Goal: Use online tool/utility: Utilize a website feature to perform a specific function

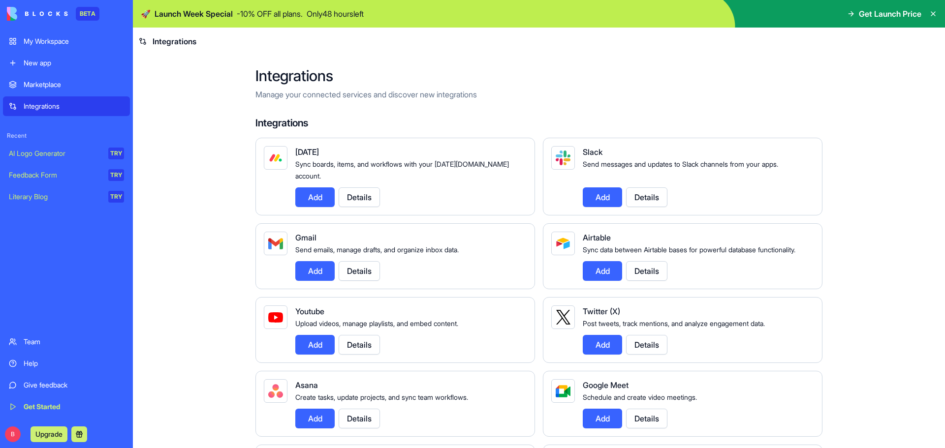
click at [25, 85] on div "Marketplace" at bounding box center [74, 85] width 100 height 10
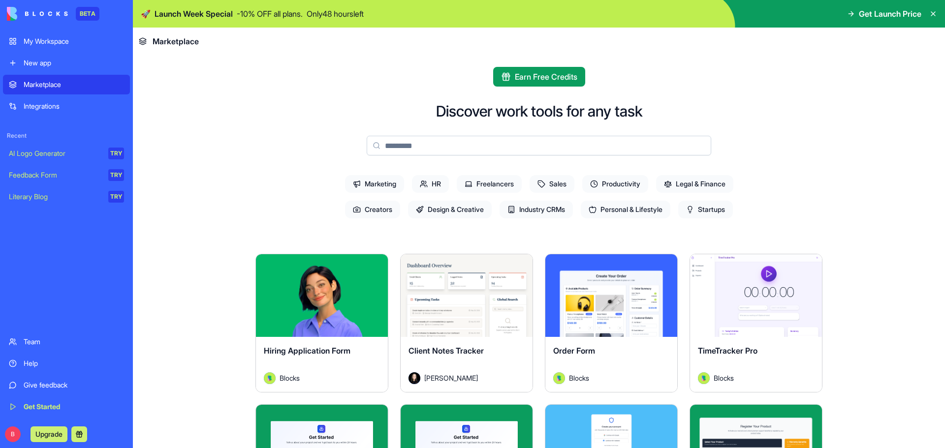
click at [555, 186] on span "Sales" at bounding box center [551, 184] width 45 height 18
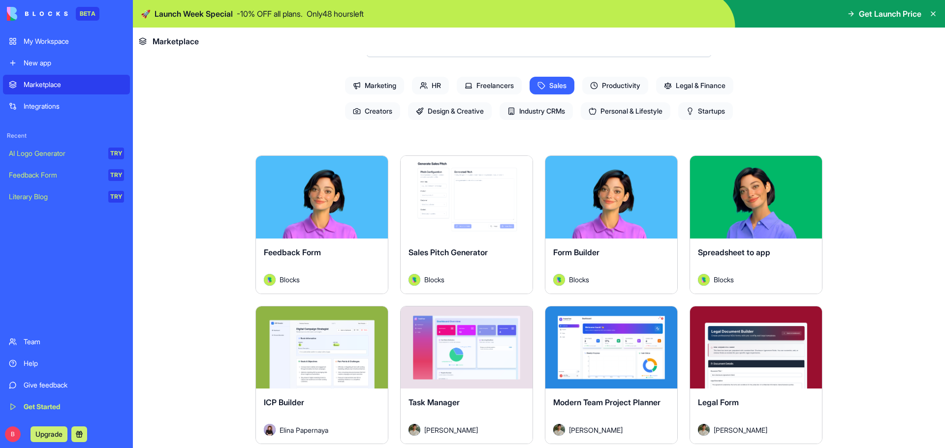
scroll to position [148, 0]
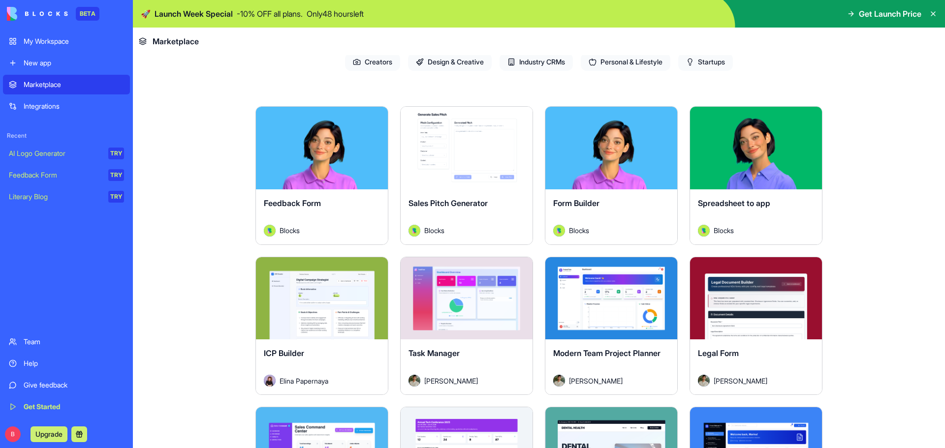
click at [482, 155] on button "Explore" at bounding box center [467, 148] width 74 height 20
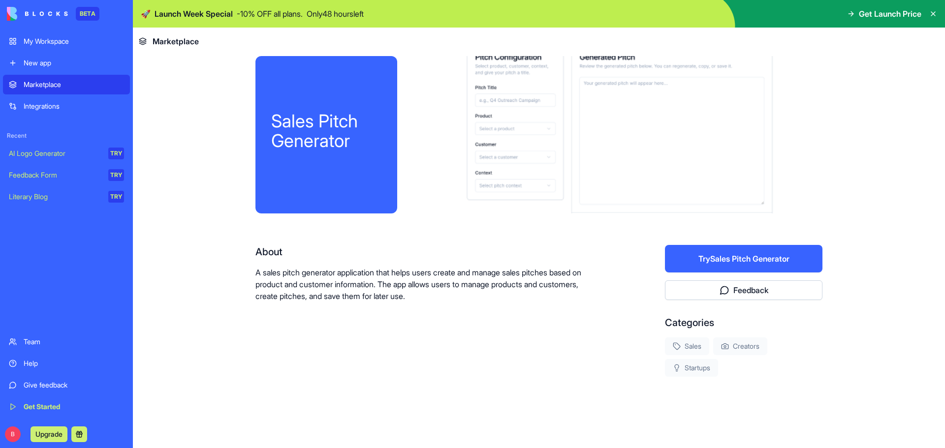
scroll to position [14, 0]
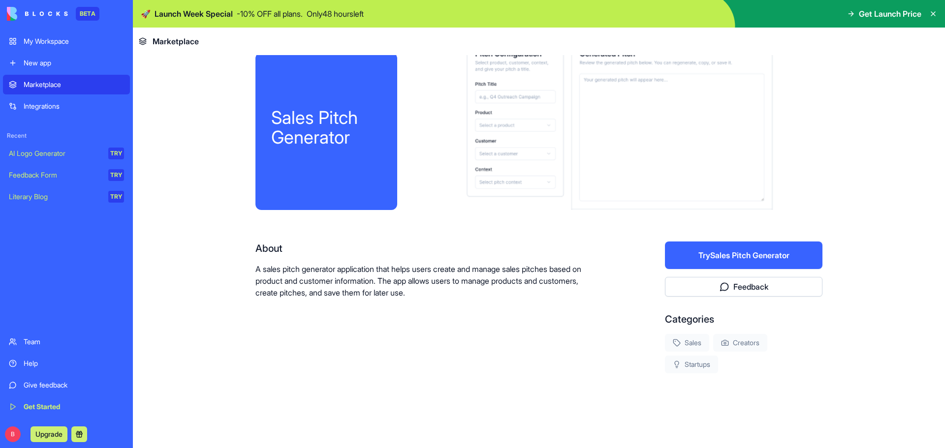
click at [766, 250] on button "Try Sales Pitch Generator" at bounding box center [743, 256] width 157 height 28
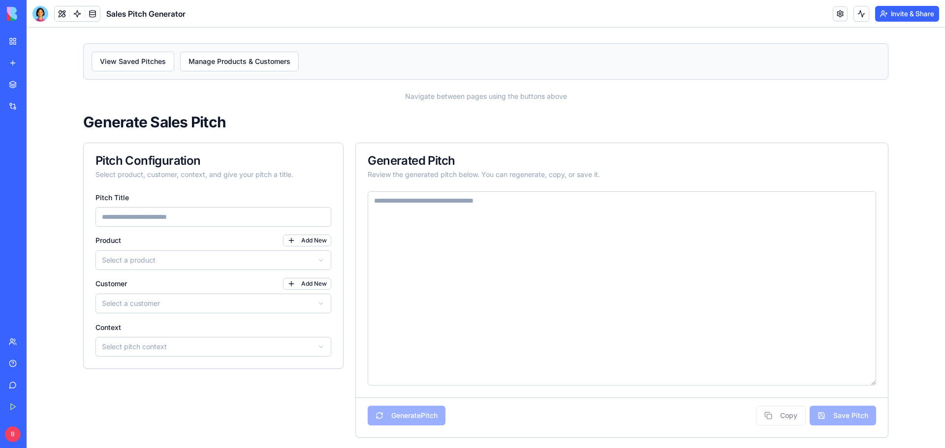
click at [177, 217] on input "Pitch Title" at bounding box center [213, 217] width 236 height 20
click at [842, 13] on link at bounding box center [839, 13] width 15 height 15
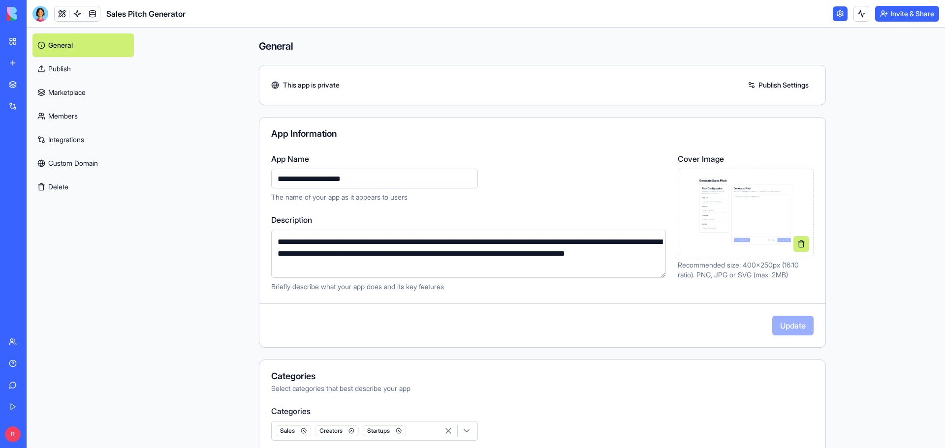
click at [70, 69] on link "Publish" at bounding box center [82, 69] width 101 height 24
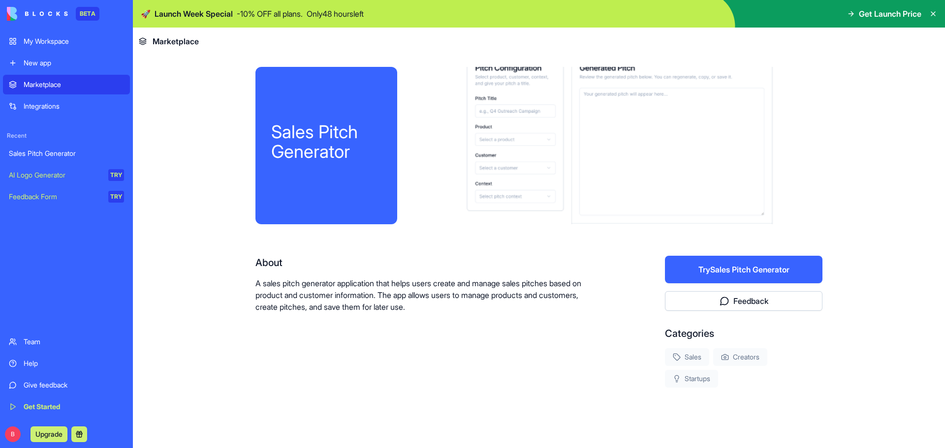
click at [741, 273] on button "Try Sales Pitch Generator" at bounding box center [743, 270] width 157 height 28
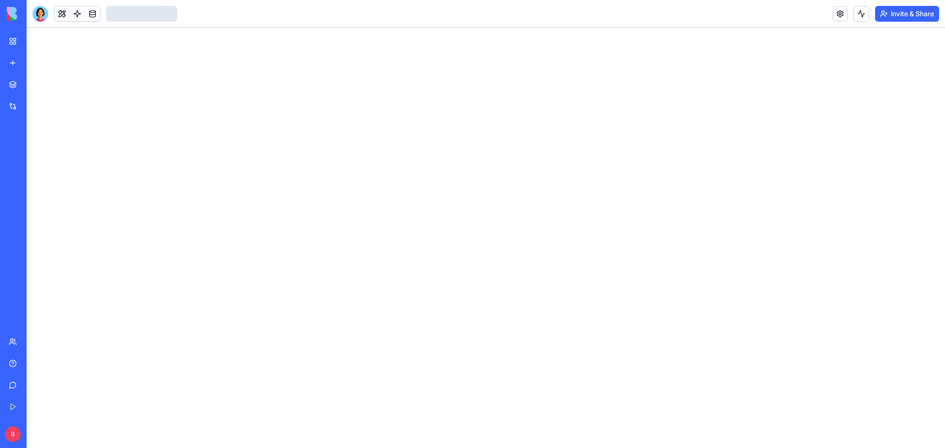
click at [36, 153] on div "Sales Pitch Generator" at bounding box center [23, 154] width 28 height 10
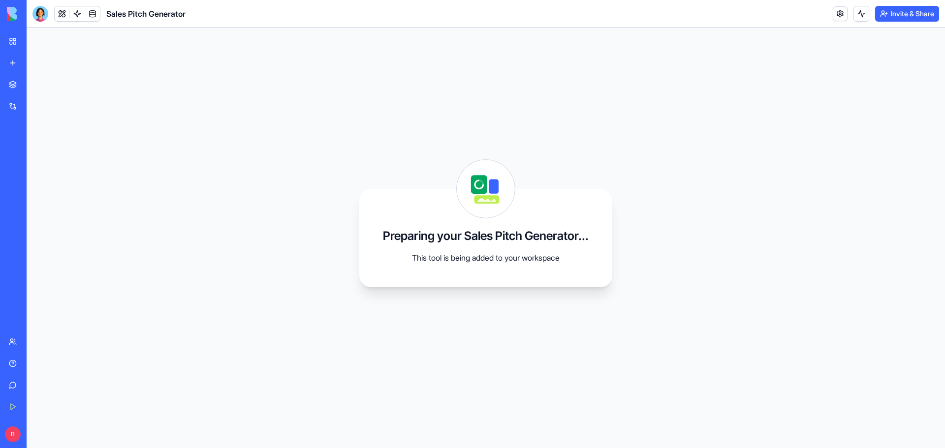
click at [36, 153] on div "Sales Pitch Generator" at bounding box center [23, 154] width 28 height 10
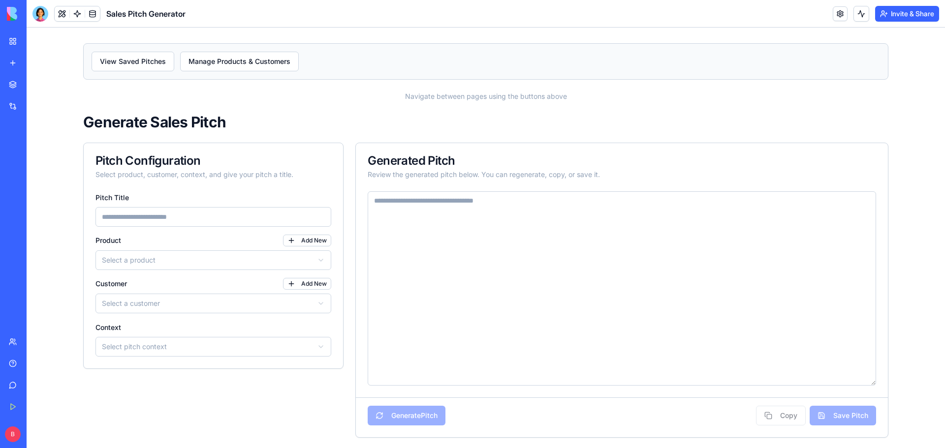
click at [188, 221] on input "Pitch Title" at bounding box center [213, 217] width 236 height 20
click at [188, 221] on input "****" at bounding box center [213, 217] width 236 height 20
type input "****"
click at [166, 260] on html "View Saved Pitches Manage Products & Customers Navigate between pages using the…" at bounding box center [486, 241] width 918 height 426
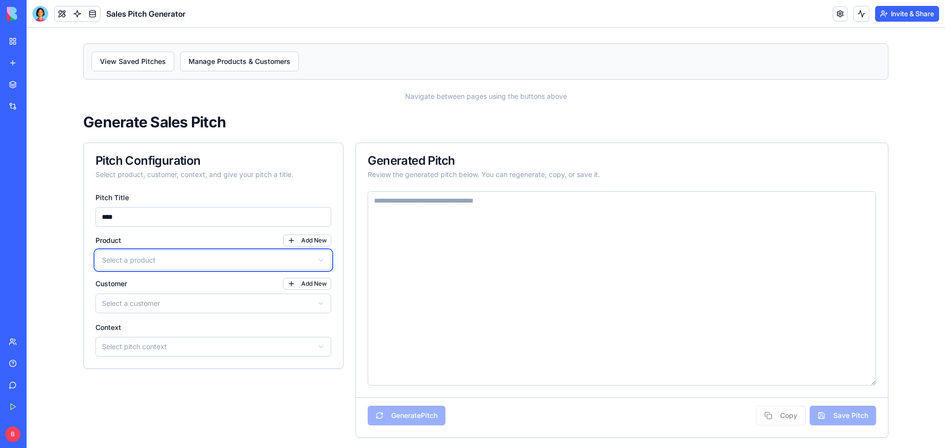
click at [164, 266] on html "View Saved Pitches Manage Products & Customers Navigate between pages using the…" at bounding box center [486, 241] width 918 height 426
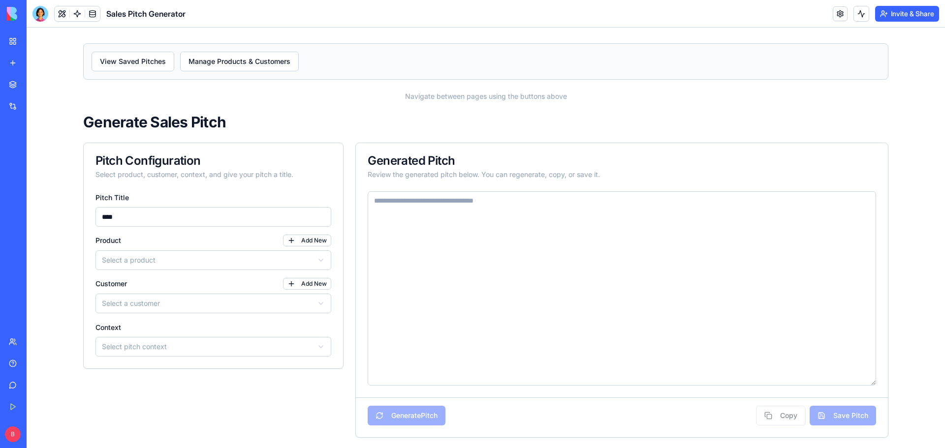
click at [165, 304] on html "View Saved Pitches Manage Products & Customers Navigate between pages using the…" at bounding box center [486, 241] width 918 height 426
click at [180, 328] on div "No customers available" at bounding box center [210, 326] width 236 height 20
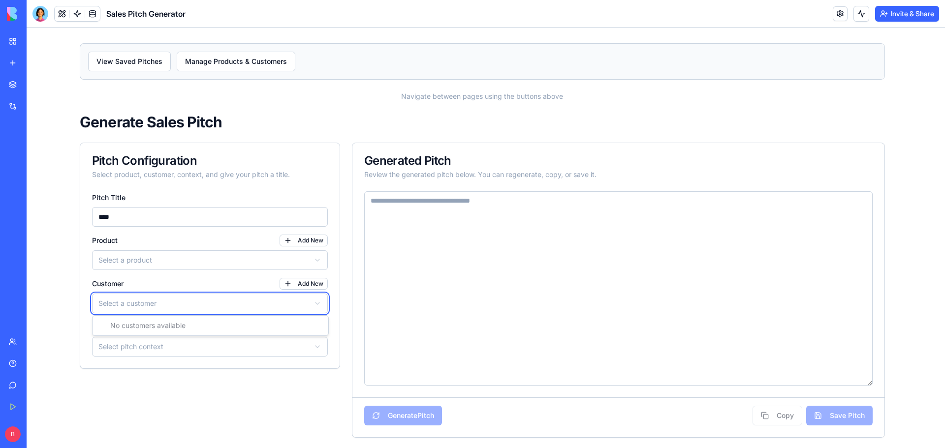
click at [165, 348] on html "View Saved Pitches Manage Products & Customers Navigate between pages using the…" at bounding box center [486, 241] width 918 height 426
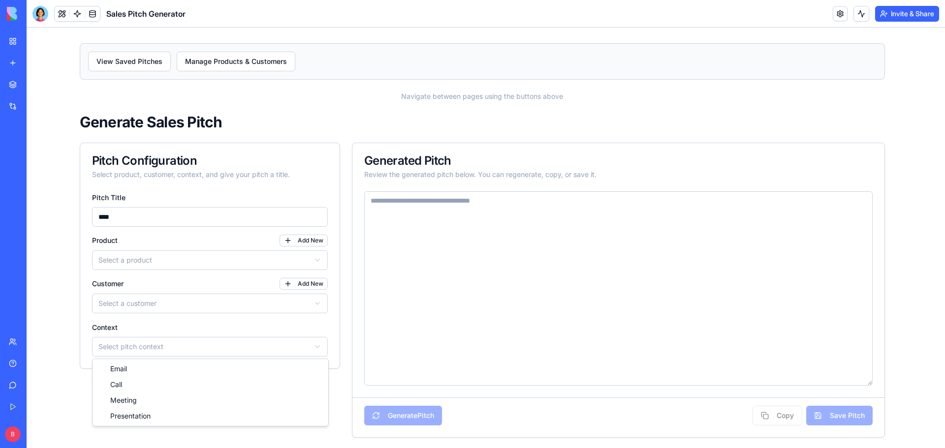
click at [166, 348] on html "View Saved Pitches Manage Products & Customers Navigate between pages using the…" at bounding box center [486, 241] width 918 height 426
click at [305, 244] on button "Add New" at bounding box center [307, 241] width 48 height 12
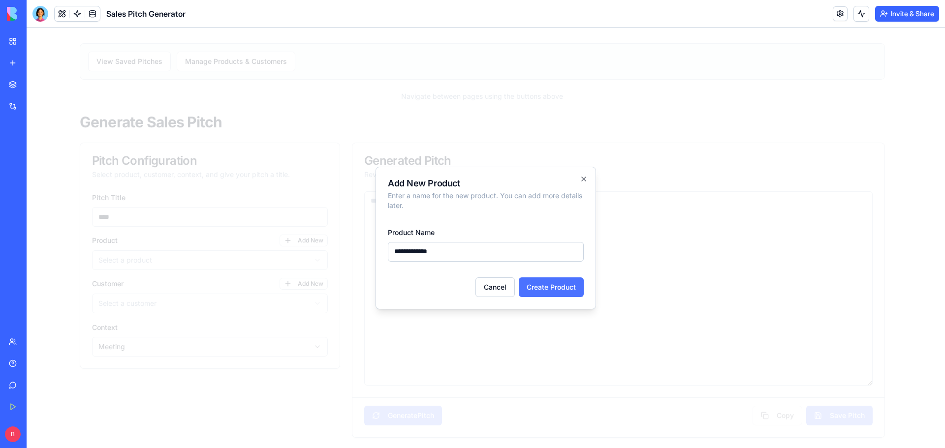
type input "**********"
click at [557, 281] on button "Create Product" at bounding box center [551, 287] width 65 height 20
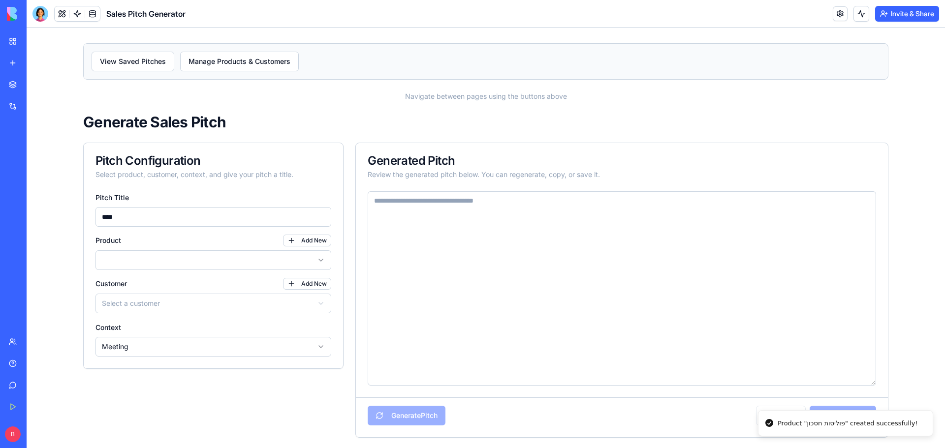
click at [189, 303] on html "View Saved Pitches Manage Products & Customers Navigate between pages using the…" at bounding box center [486, 241] width 918 height 426
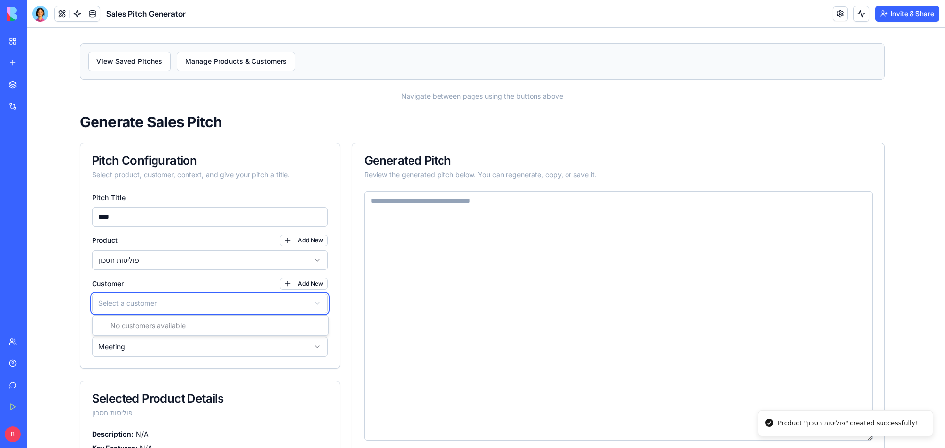
click at [178, 412] on html "View Saved Pitches Manage Products & Customers Navigate between pages using the…" at bounding box center [486, 268] width 918 height 481
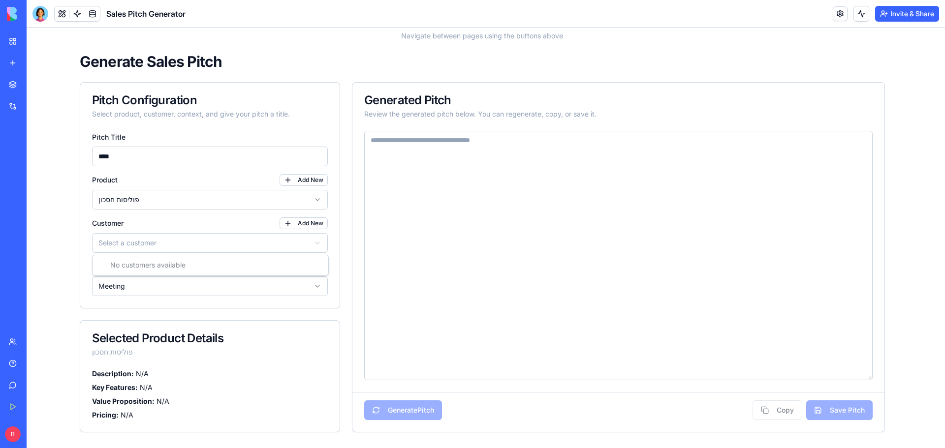
click at [150, 239] on html "View Saved Pitches Manage Products & Customers Navigate between pages using the…" at bounding box center [486, 207] width 918 height 481
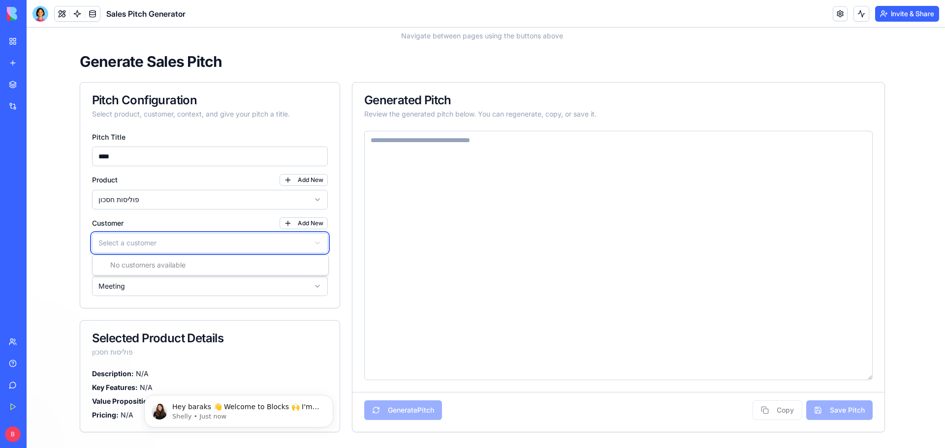
scroll to position [0, 0]
click at [150, 239] on html "View Saved Pitches Manage Products & Customers Navigate between pages using the…" at bounding box center [486, 207] width 918 height 481
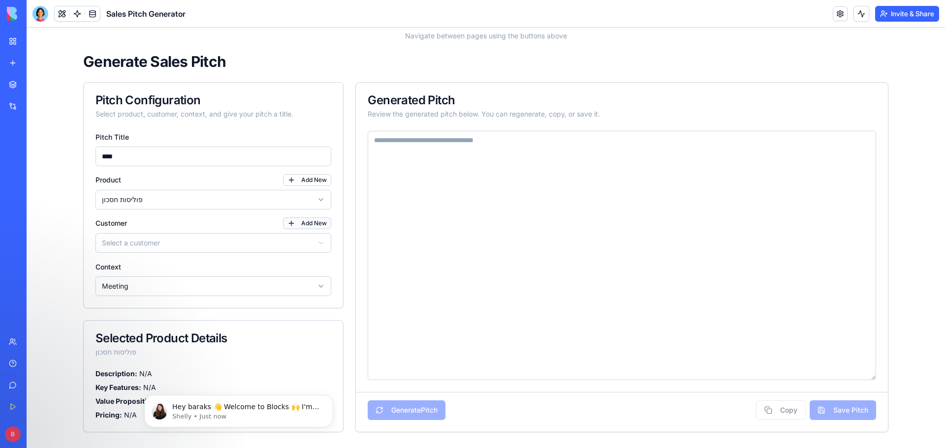
click at [308, 225] on button "Add New" at bounding box center [307, 223] width 48 height 12
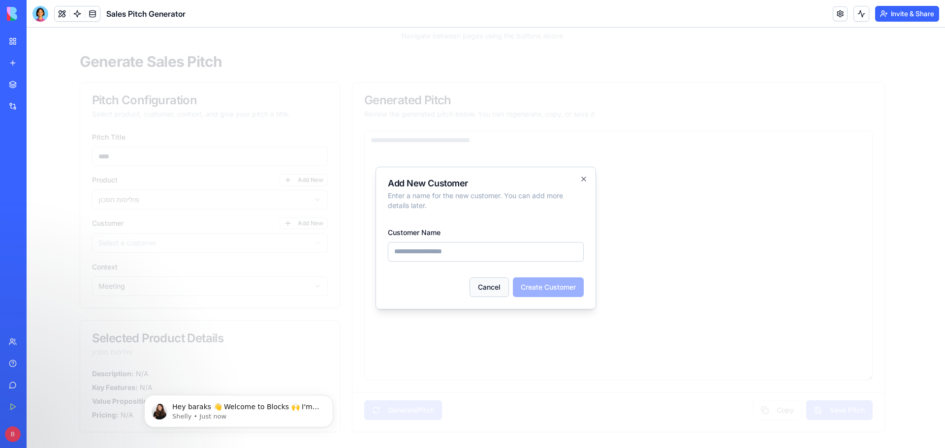
click at [475, 288] on button "Cancel" at bounding box center [488, 287] width 39 height 20
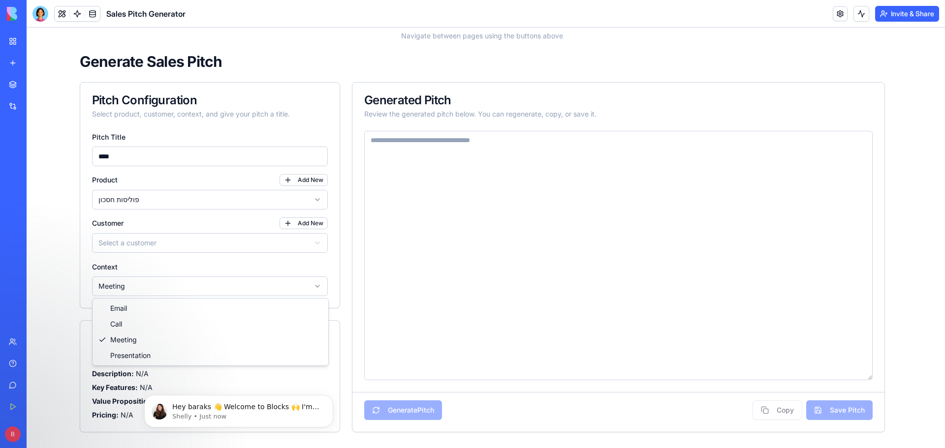
click at [211, 283] on html "View Saved Pitches Manage Products & Customers Navigate between pages using the…" at bounding box center [486, 207] width 918 height 481
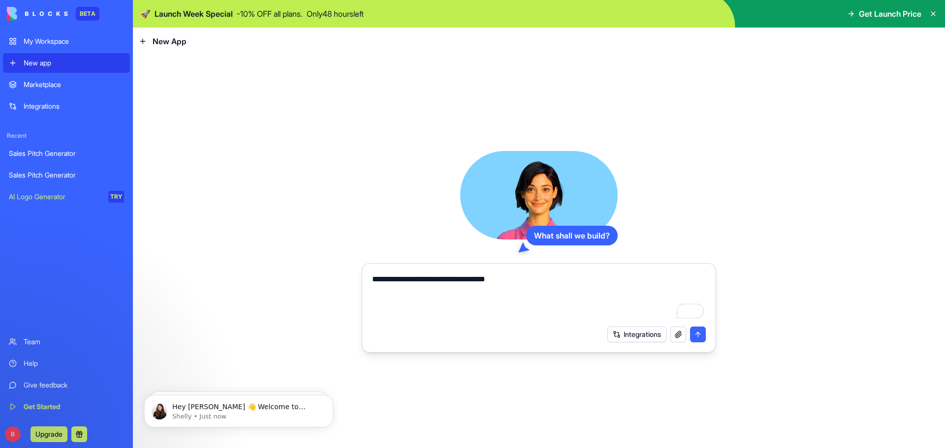
type textarea "**********"
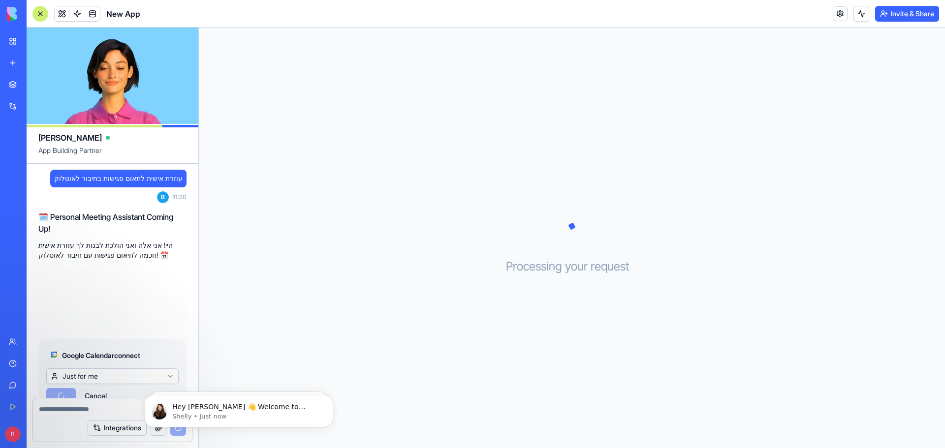
scroll to position [20, 0]
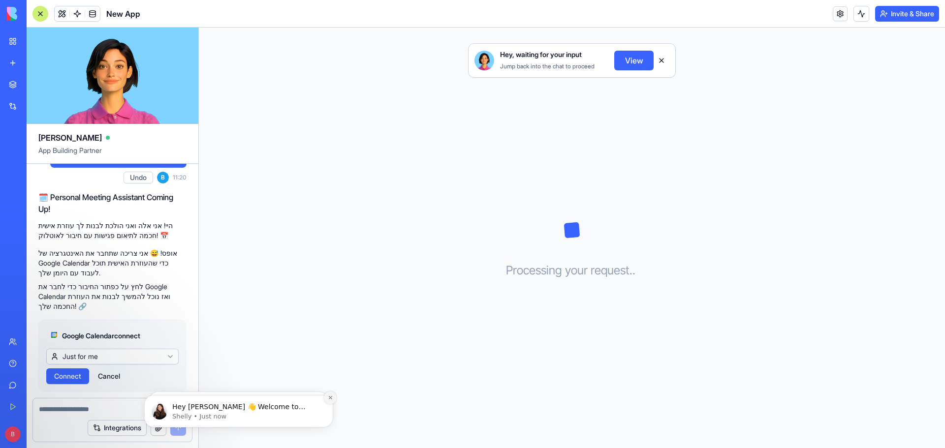
click at [332, 398] on icon "Dismiss notification" at bounding box center [330, 397] width 5 height 5
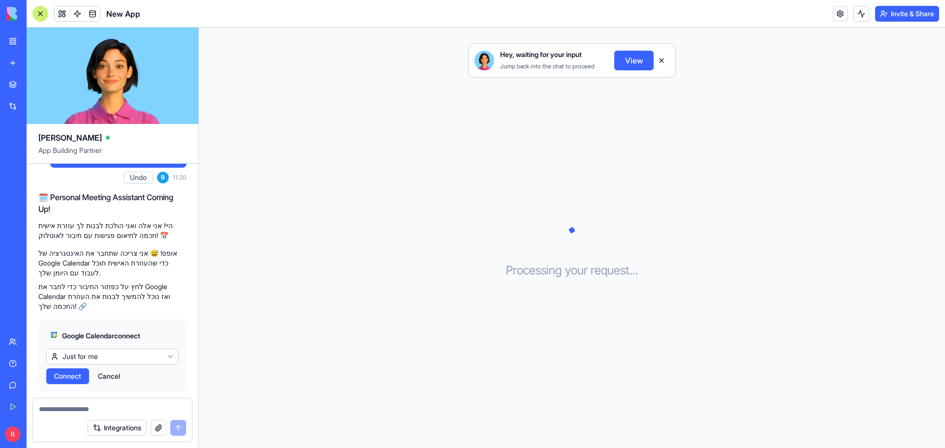
click at [121, 336] on html "BETA My Workspace New app Marketplace Integrations Recent Sales Pitch Generator…" at bounding box center [472, 224] width 945 height 448
click at [661, 61] on button at bounding box center [661, 61] width 16 height 16
